Goal: Task Accomplishment & Management: Manage account settings

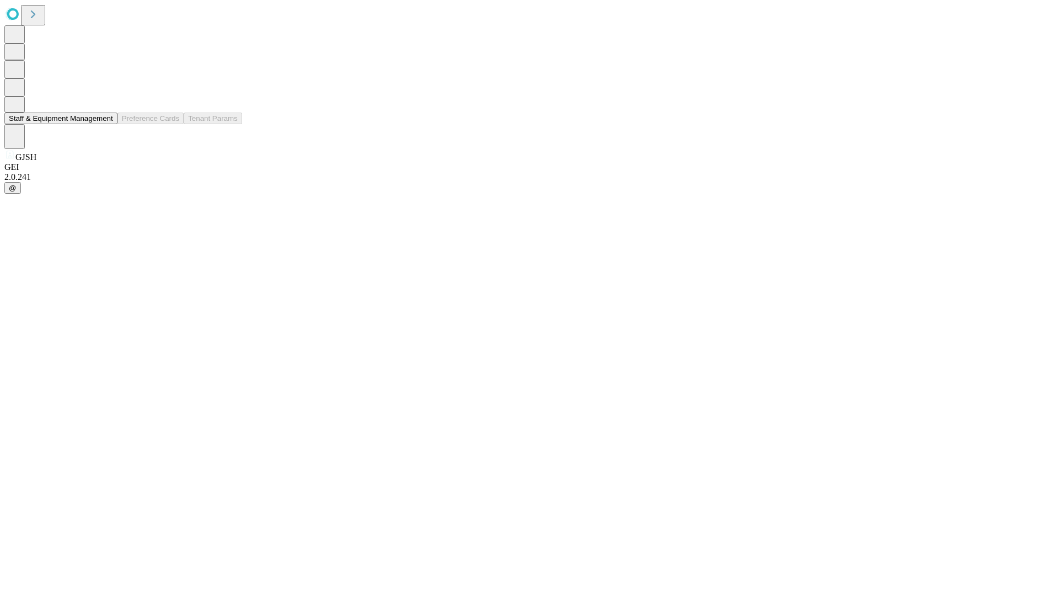
click at [105, 124] on button "Staff & Equipment Management" at bounding box center [60, 119] width 113 height 12
